Goal: Transaction & Acquisition: Purchase product/service

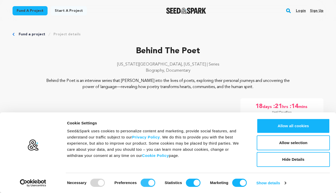
click at [145, 183] on input "Preferences" at bounding box center [148, 183] width 15 height 8
checkbox input "false"
click at [194, 182] on input "Statistics" at bounding box center [193, 183] width 15 height 8
checkbox input "false"
click at [240, 183] on input "Marketing" at bounding box center [239, 183] width 15 height 8
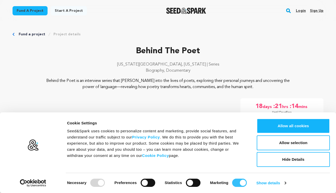
checkbox input "false"
click at [271, 183] on link "Show details" at bounding box center [272, 183] width 30 height 8
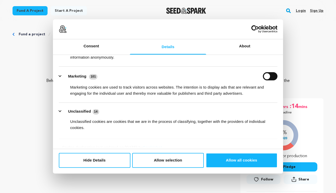
scroll to position [104, 0]
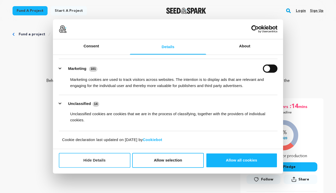
click at [111, 164] on button "Hide Details" at bounding box center [95, 160] width 72 height 15
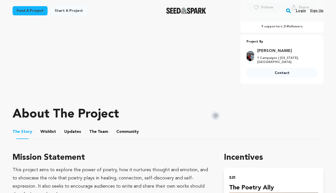
scroll to position [173, 0]
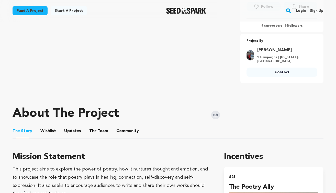
click at [70, 127] on button "Updates" at bounding box center [73, 132] width 12 height 12
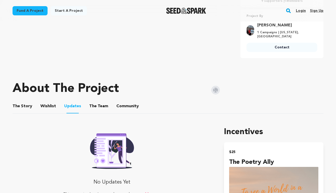
scroll to position [196, 0]
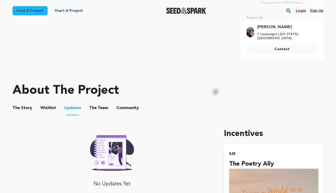
click at [93, 111] on button "The Team" at bounding box center [99, 109] width 12 height 12
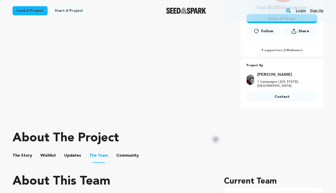
scroll to position [97, 0]
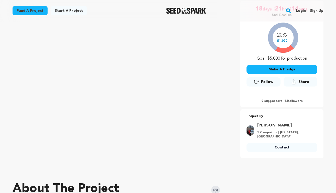
click at [264, 69] on button "Make A Pledge" at bounding box center [282, 69] width 71 height 9
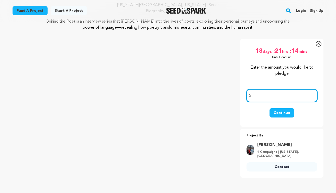
scroll to position [58, 0]
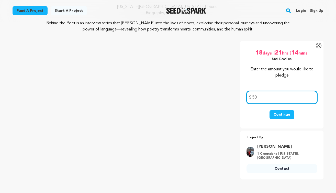
type input "50"
click at [279, 113] on button "Continue" at bounding box center [282, 114] width 25 height 9
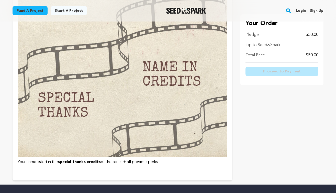
scroll to position [551, 0]
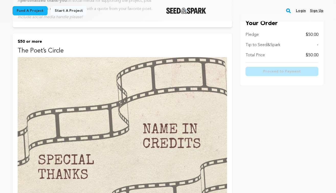
click at [211, 105] on img at bounding box center [123, 138] width 210 height 162
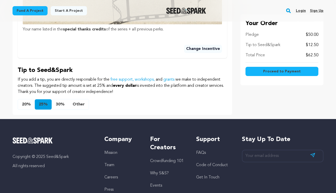
scroll to position [320, 0]
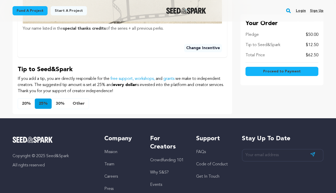
click at [76, 105] on button "Other" at bounding box center [79, 104] width 20 height 10
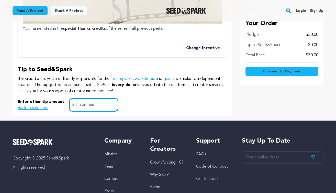
click at [76, 105] on input "text" at bounding box center [93, 104] width 49 height 13
click at [149, 107] on div "Enter other tip amount Back to selection 0 $" at bounding box center [123, 104] width 210 height 13
click at [207, 108] on div "Enter other tip amount Back to selection 0 $" at bounding box center [123, 104] width 210 height 13
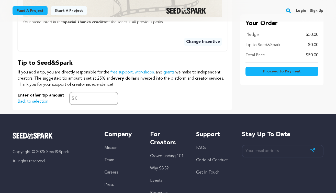
scroll to position [333, 0]
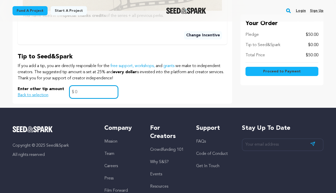
click at [81, 92] on input "0" at bounding box center [93, 91] width 49 height 13
type input "5"
type input "2"
click at [188, 92] on div "Enter other tip amount Back to selection 2 $" at bounding box center [123, 91] width 210 height 13
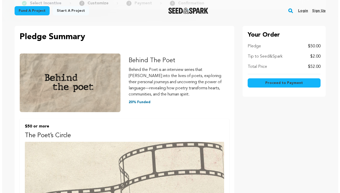
scroll to position [0, 0]
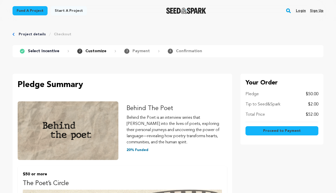
click at [266, 132] on span "Proceed to Payment" at bounding box center [282, 130] width 38 height 5
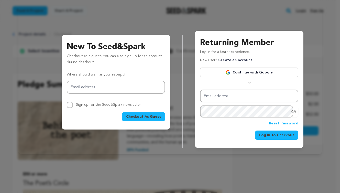
click at [144, 118] on span "Checkout As Guest" at bounding box center [143, 116] width 35 height 5
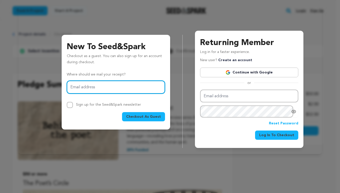
click at [122, 86] on input "Email address" at bounding box center [116, 87] width 98 height 13
type input "christian.morant@gmail.com"
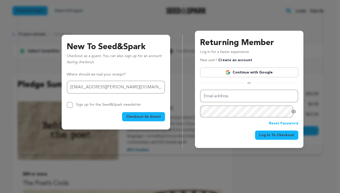
click at [162, 118] on button "Checkout As Guest" at bounding box center [143, 116] width 43 height 9
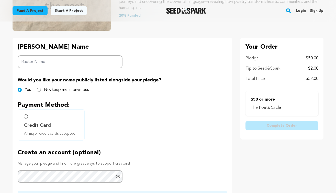
scroll to position [99, 0]
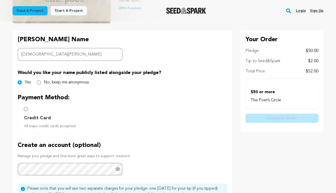
click at [164, 61] on div "[PERSON_NAME] Name Backer Name [PERSON_NAME] Would you like your name publicly …" at bounding box center [123, 127] width 220 height 195
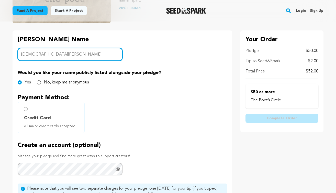
click at [101, 56] on input "[DEMOGRAPHIC_DATA][PERSON_NAME]" at bounding box center [70, 54] width 105 height 13
type input "[DEMOGRAPHIC_DATA][PERSON_NAME]"
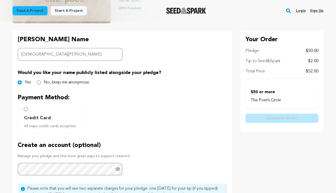
click at [170, 67] on div "[PERSON_NAME] Name Backer Name [PERSON_NAME] Would you like your name publicly …" at bounding box center [123, 127] width 220 height 195
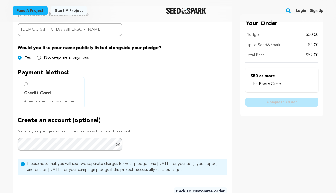
scroll to position [126, 0]
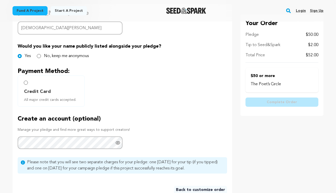
click at [61, 83] on label "Credit Card All major credit cards accepted." at bounding box center [51, 90] width 67 height 31
radio input "true"
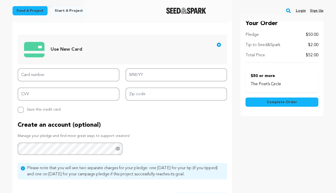
scroll to position [231, 0]
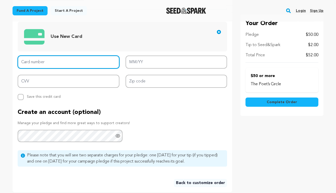
click at [113, 64] on input "Card number" at bounding box center [69, 62] width 102 height 13
type input "5154 2904 6482 6619"
type input "04/28"
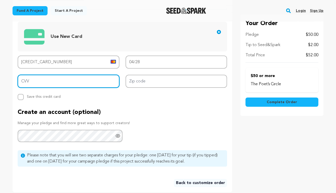
click at [95, 80] on input "CVV" at bounding box center [69, 81] width 102 height 13
type input "383"
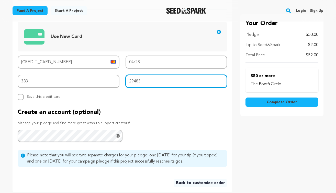
type input "29483"
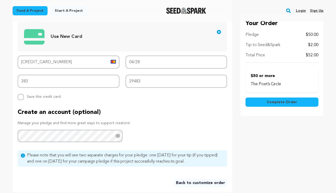
click at [223, 105] on div "Backer's Name Backer Name Christian Morant Would you like your name publicly li…" at bounding box center [123, 45] width 220 height 294
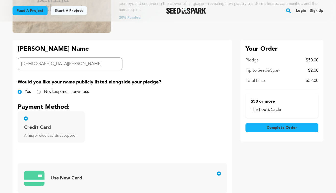
scroll to position [115, 0]
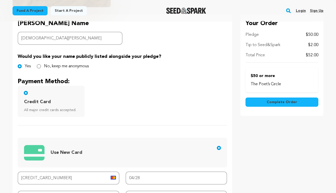
click at [277, 103] on span "Complete Order" at bounding box center [282, 102] width 30 height 5
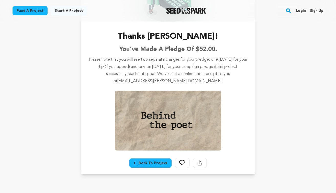
scroll to position [69, 0]
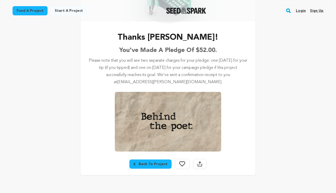
click at [200, 165] on icon at bounding box center [200, 165] width 4 height 3
click at [200, 165] on icon at bounding box center [200, 163] width 5 height 5
click at [196, 165] on button "Share Project" at bounding box center [200, 164] width 14 height 10
click at [199, 163] on icon at bounding box center [200, 163] width 5 height 5
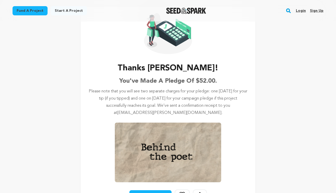
scroll to position [143, 0]
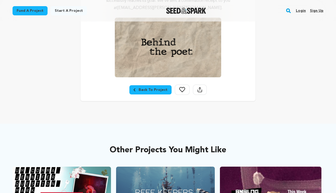
click at [199, 89] on icon at bounding box center [200, 89] width 5 height 5
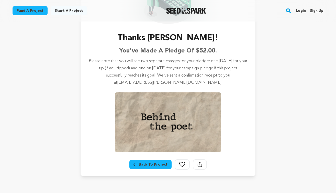
scroll to position [64, 0]
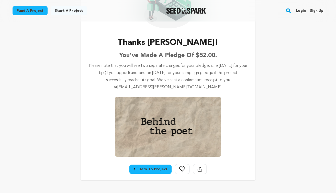
click at [174, 135] on img at bounding box center [168, 127] width 106 height 60
click at [149, 170] on div "Back To Project" at bounding box center [151, 169] width 34 height 5
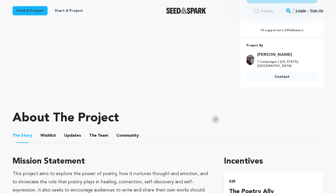
scroll to position [192, 0]
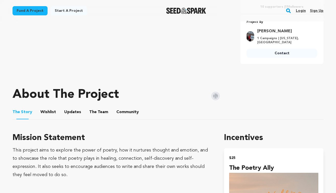
click at [129, 113] on button "Community" at bounding box center [128, 113] width 12 height 12
